Goal: Information Seeking & Learning: Learn about a topic

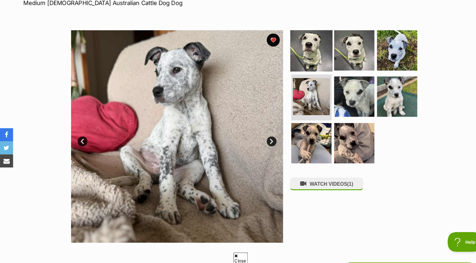
click at [297, 59] on img at bounding box center [299, 56] width 41 height 41
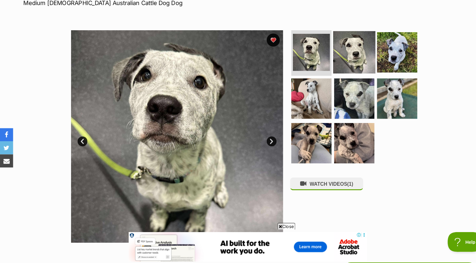
click at [337, 60] on img at bounding box center [341, 58] width 41 height 41
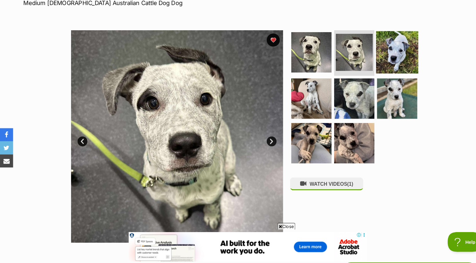
click at [376, 65] on img at bounding box center [382, 58] width 41 height 41
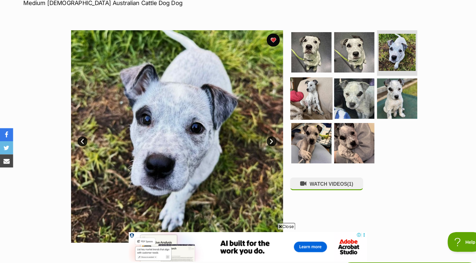
click at [297, 93] on img at bounding box center [299, 102] width 41 height 41
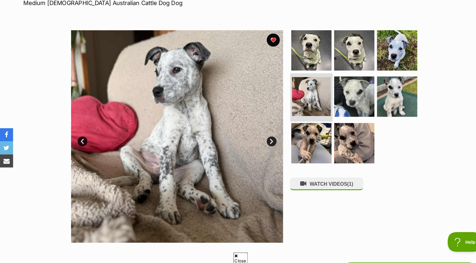
click at [297, 93] on img at bounding box center [299, 100] width 37 height 37
click at [299, 93] on img at bounding box center [299, 100] width 37 height 37
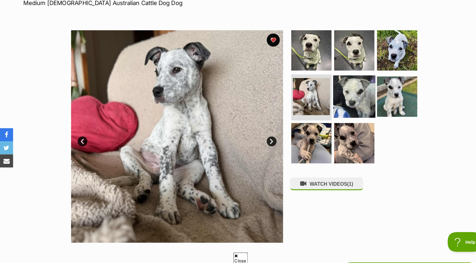
click at [335, 96] on img at bounding box center [341, 101] width 41 height 41
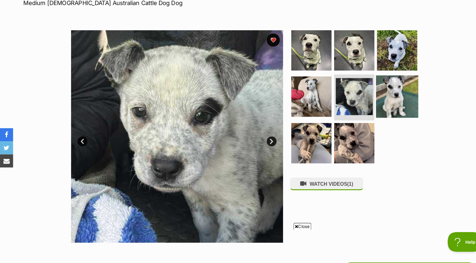
click at [375, 90] on img at bounding box center [382, 101] width 41 height 41
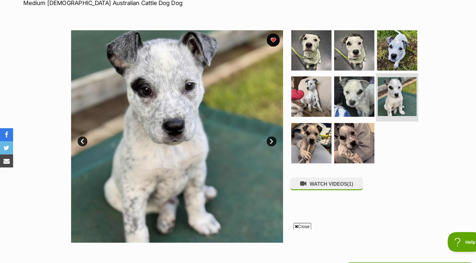
click at [375, 90] on img at bounding box center [381, 100] width 37 height 37
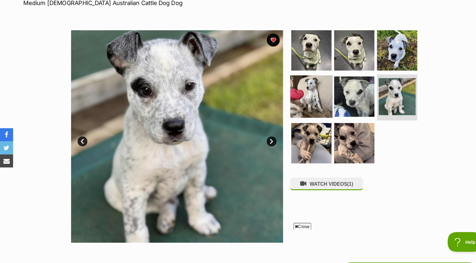
click at [312, 118] on img at bounding box center [299, 101] width 41 height 41
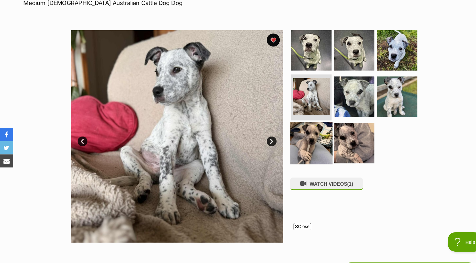
click at [299, 142] on img at bounding box center [299, 145] width 41 height 41
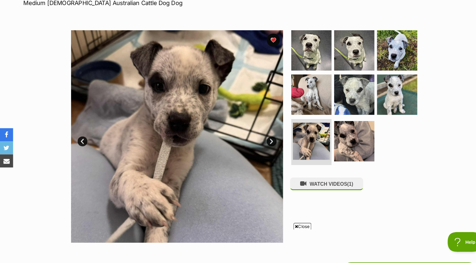
click at [424, 78] on div "Available 7 of 8 images 7 of 8 images 7 of 8 images 7 of 8 images 7 of 8 images…" at bounding box center [238, 134] width 476 height 213
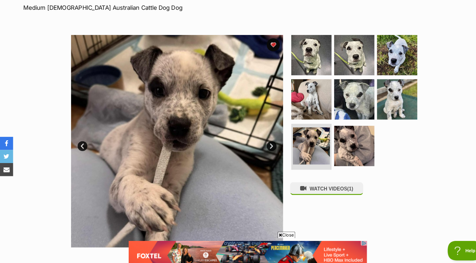
scroll to position [93, 0]
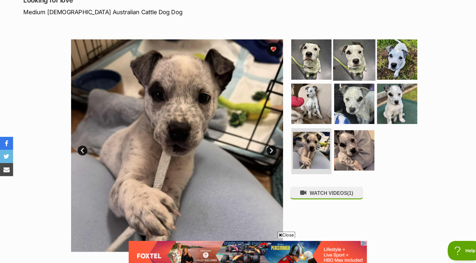
click at [348, 68] on img at bounding box center [341, 57] width 41 height 41
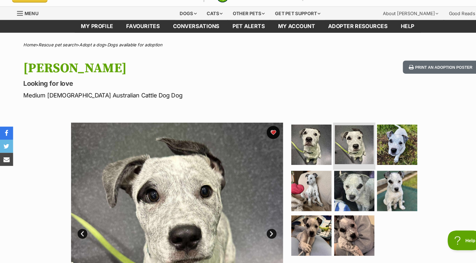
scroll to position [5, 0]
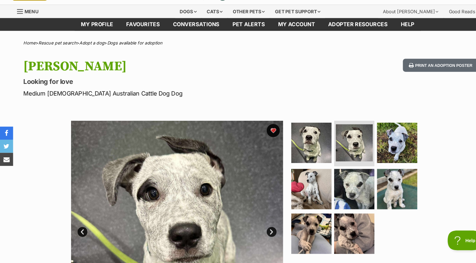
click at [420, 218] on div "Available 2 of 8 images 2 of 8 images 2 of 8 images 2 of 8 images 2 of 8 images…" at bounding box center [238, 222] width 476 height 213
